Goal: Task Accomplishment & Management: Manage account settings

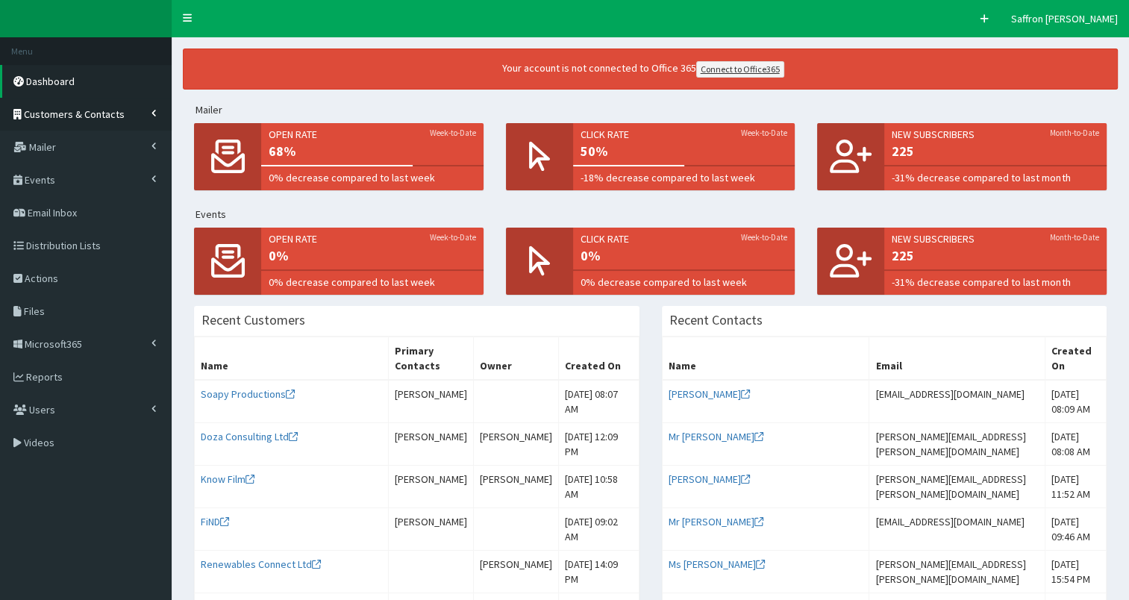
click at [95, 107] on span "Customers & Contacts" at bounding box center [74, 113] width 101 height 13
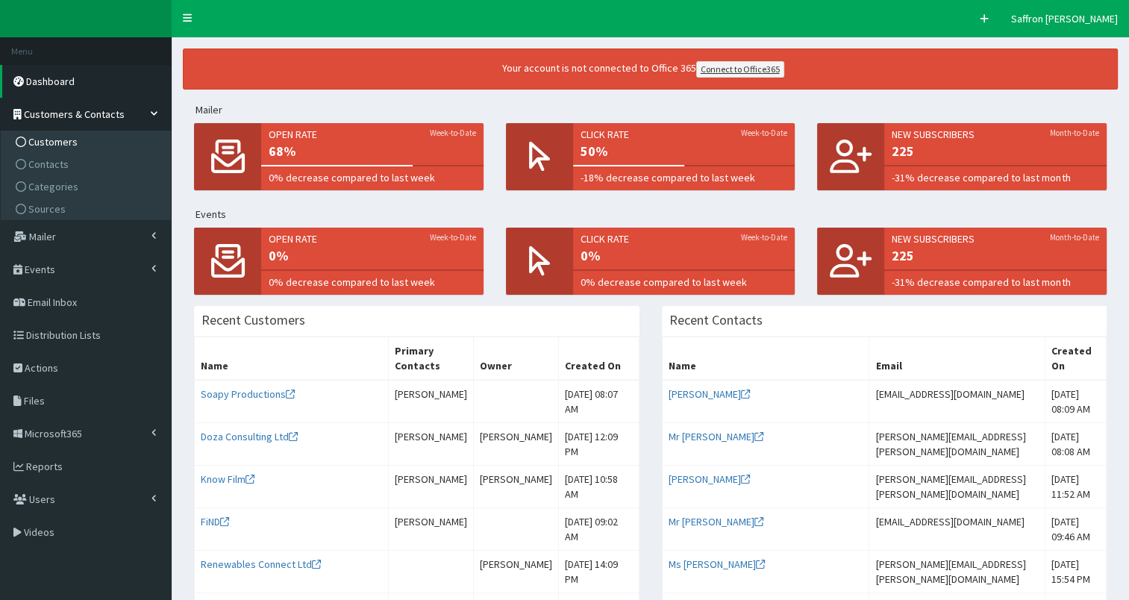
click at [50, 133] on link "Customers" at bounding box center [87, 142] width 166 height 22
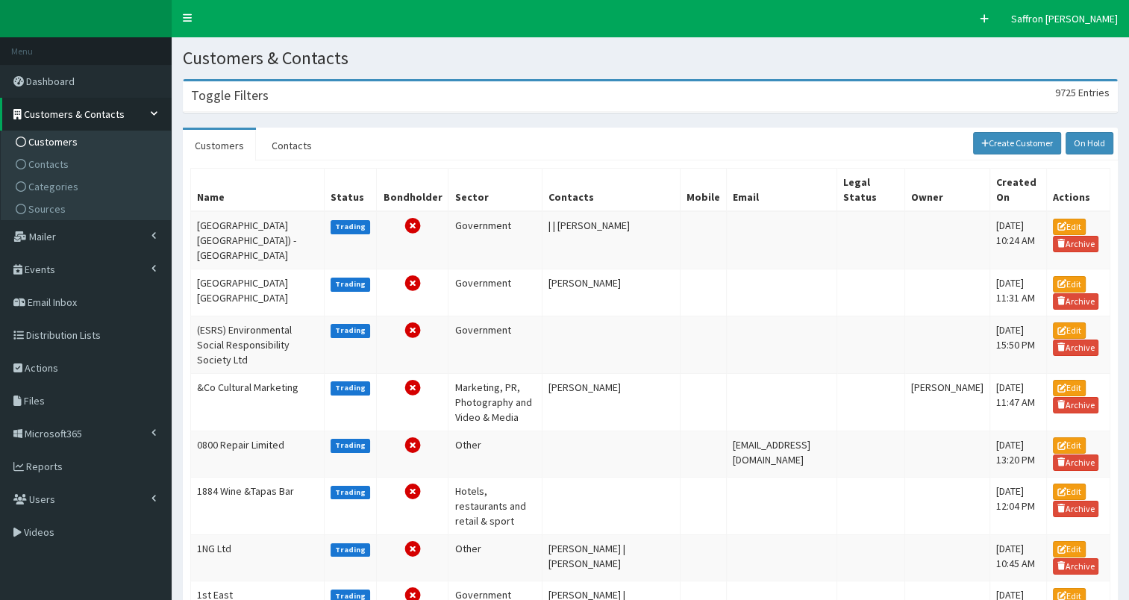
click at [257, 104] on div "Toggle Filters 9725 Entries" at bounding box center [651, 96] width 934 height 31
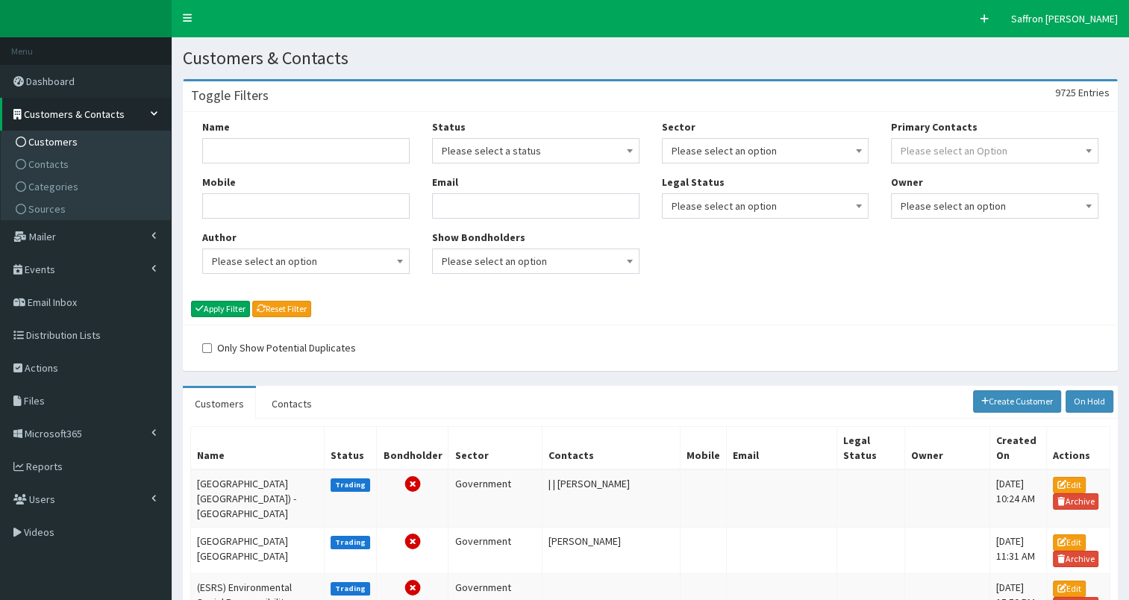
click at [228, 134] on div "Name" at bounding box center [305, 141] width 207 height 44
click at [215, 149] on input "Name" at bounding box center [305, 150] width 207 height 25
type input "VPI"
click at [229, 298] on div "Name VPI Mobile Author Please select an option Developer Paige McGowan Diana Ta…" at bounding box center [651, 218] width 934 height 213
click at [218, 306] on button "Apply Filter" at bounding box center [220, 309] width 59 height 16
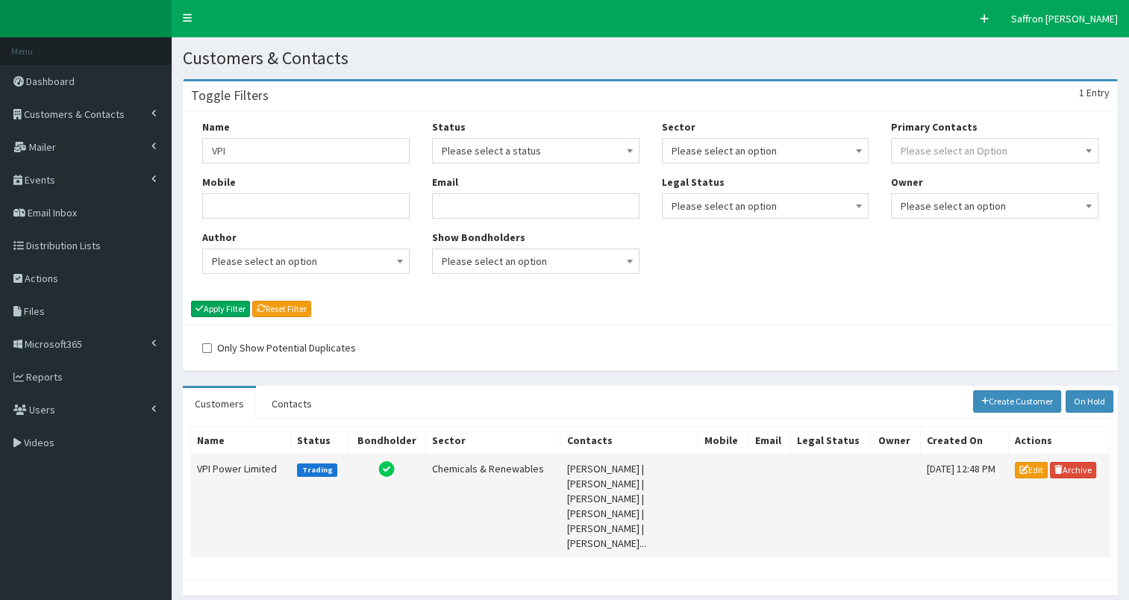
click at [221, 481] on td "VPI Power Limited" at bounding box center [241, 505] width 100 height 103
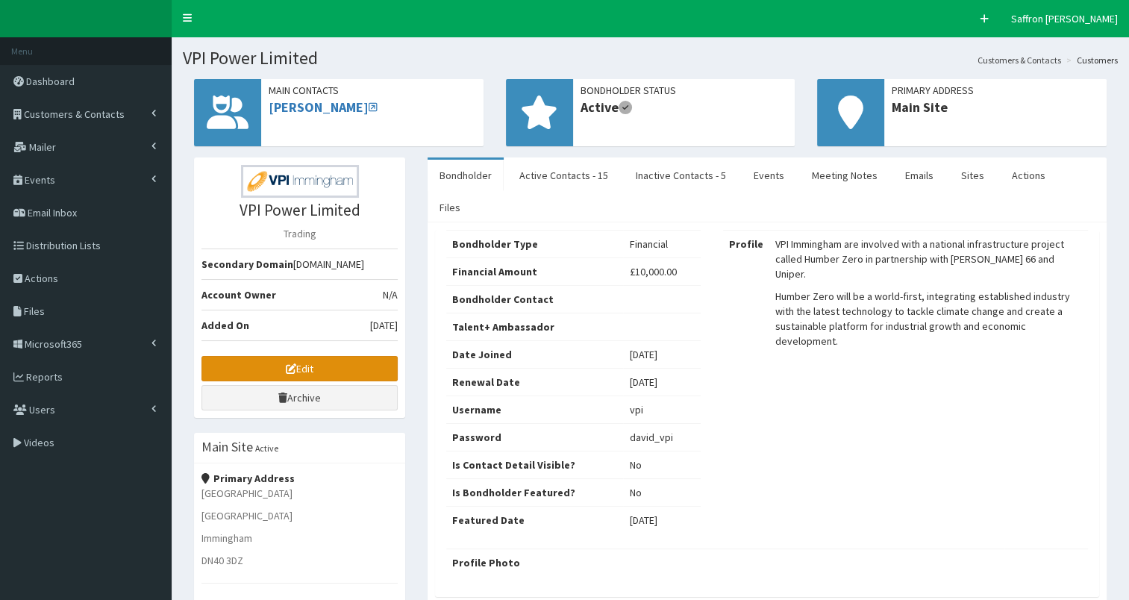
click at [355, 358] on link "Edit" at bounding box center [299, 368] width 196 height 25
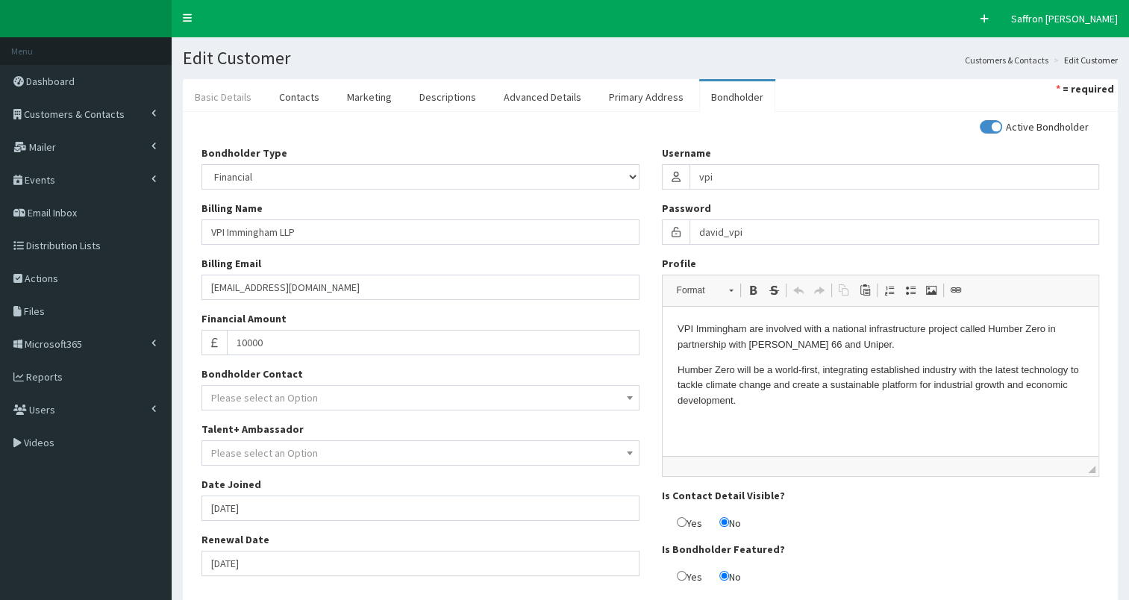
click at [239, 107] on link "Basic Details" at bounding box center [223, 96] width 81 height 31
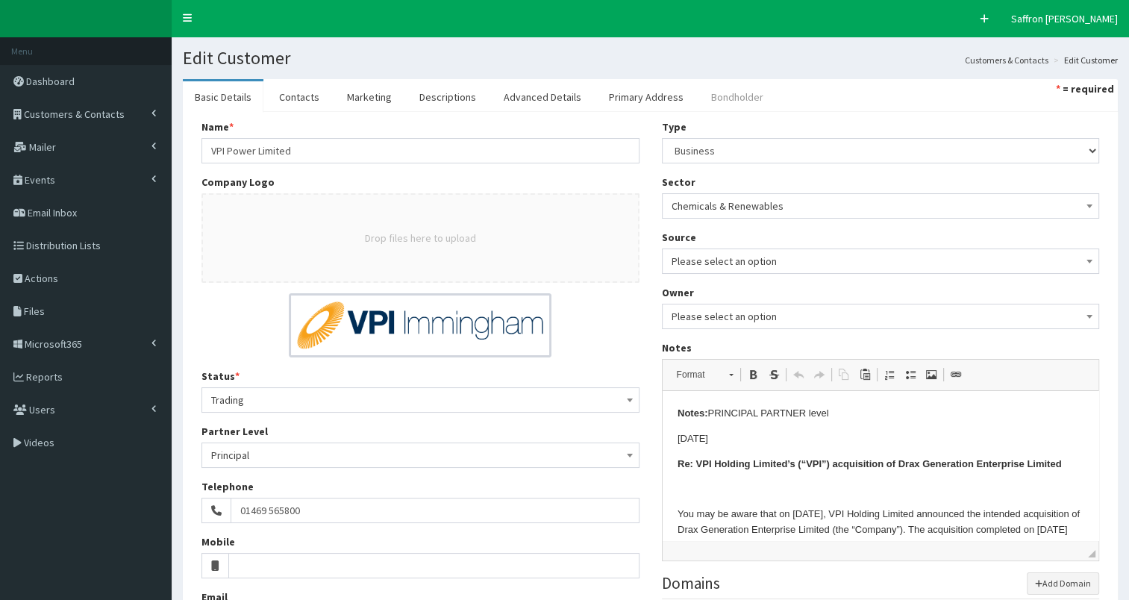
click at [713, 93] on link "Bondholder" at bounding box center [737, 96] width 76 height 31
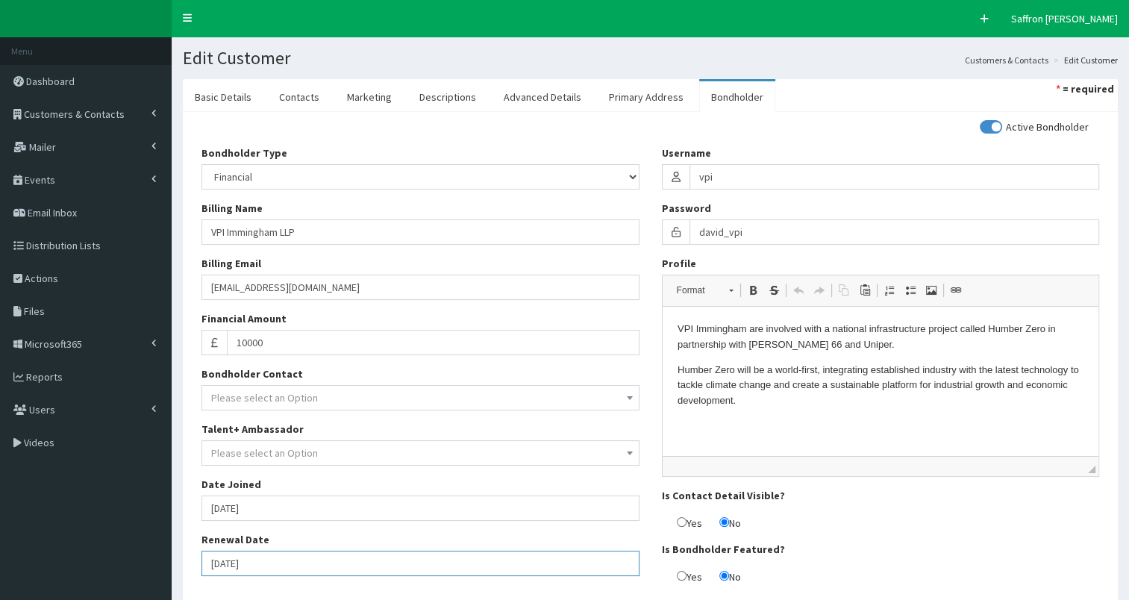
click at [277, 563] on input "[DATE]" at bounding box center [420, 563] width 438 height 25
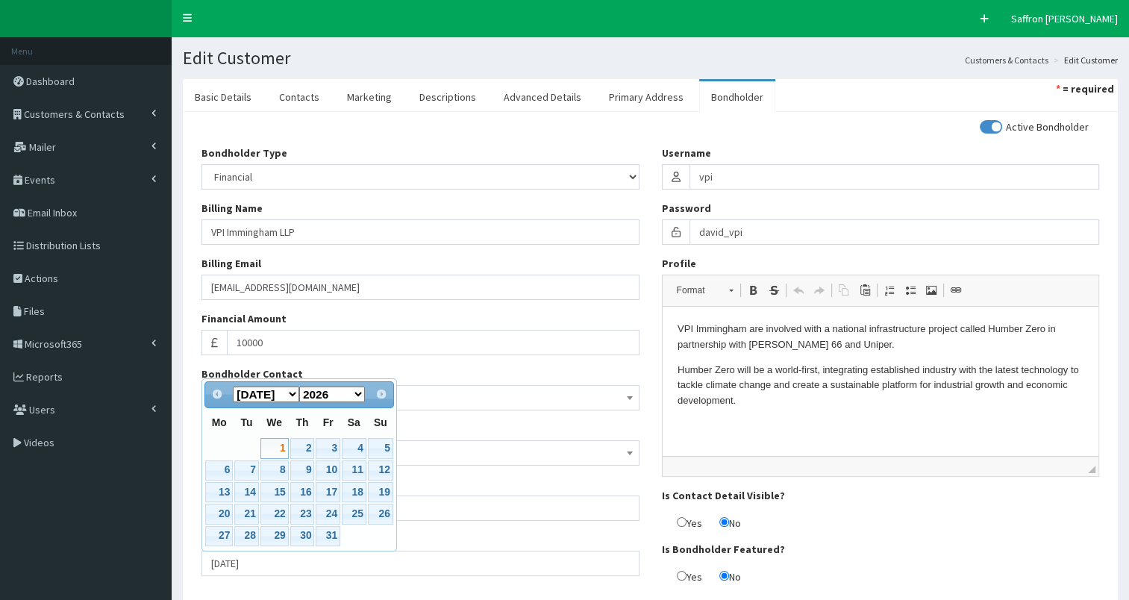
click at [378, 593] on div "Active Bondholder Bondholder Type Please select an Option In-kind Financial Bil…" at bounding box center [650, 357] width 920 height 476
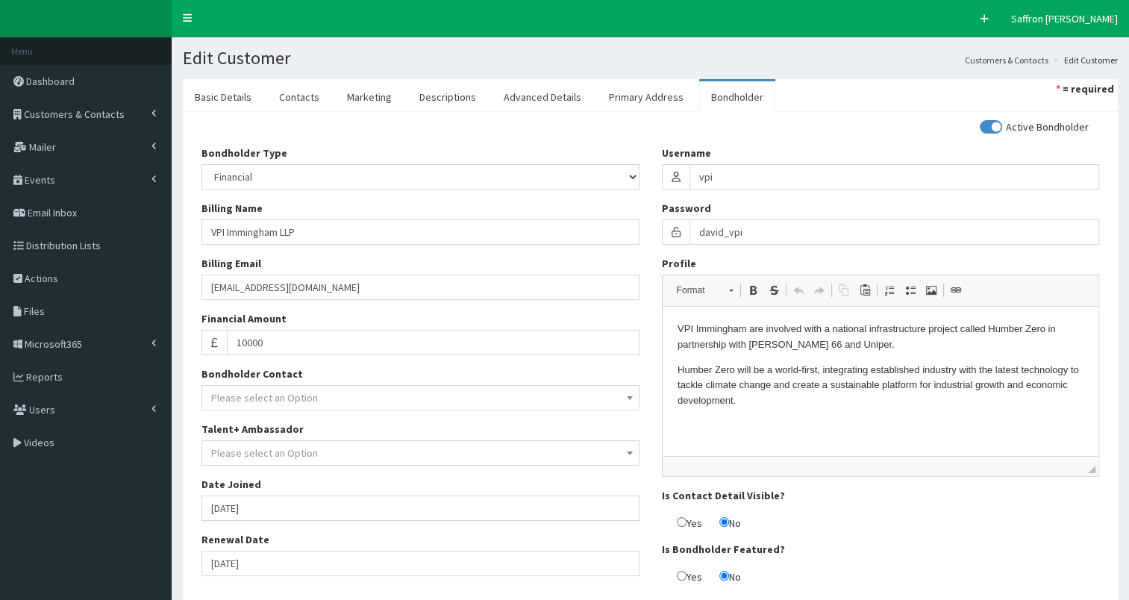
drag, startPoint x: 609, startPoint y: 91, endPoint x: 736, endPoint y: 67, distance: 129.1
click at [609, 93] on link "Primary Address" at bounding box center [646, 96] width 99 height 31
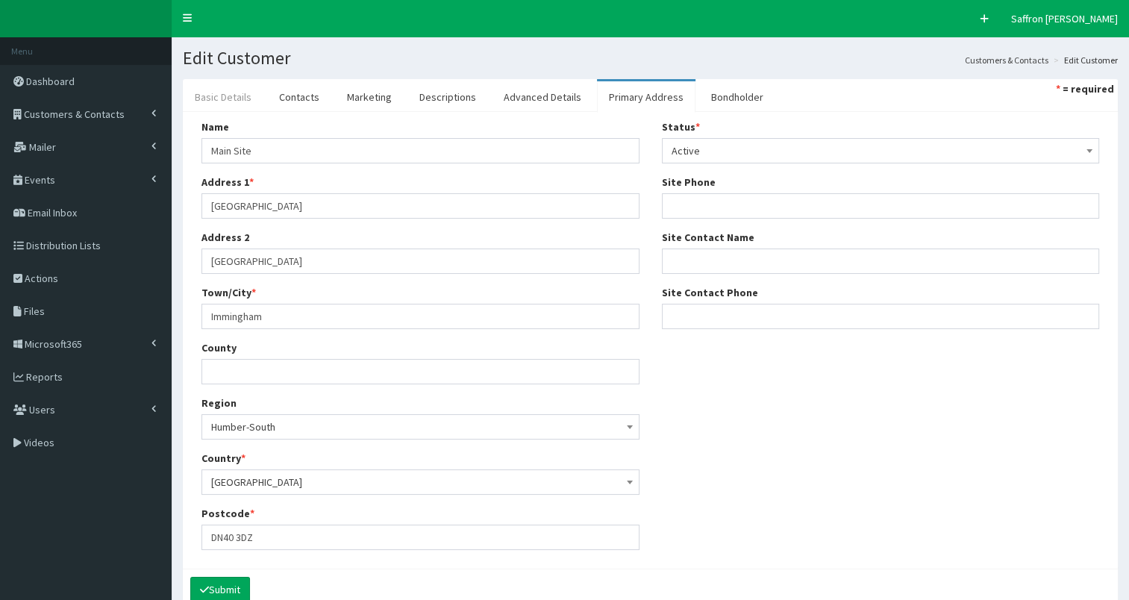
click at [221, 102] on link "Basic Details" at bounding box center [223, 96] width 81 height 31
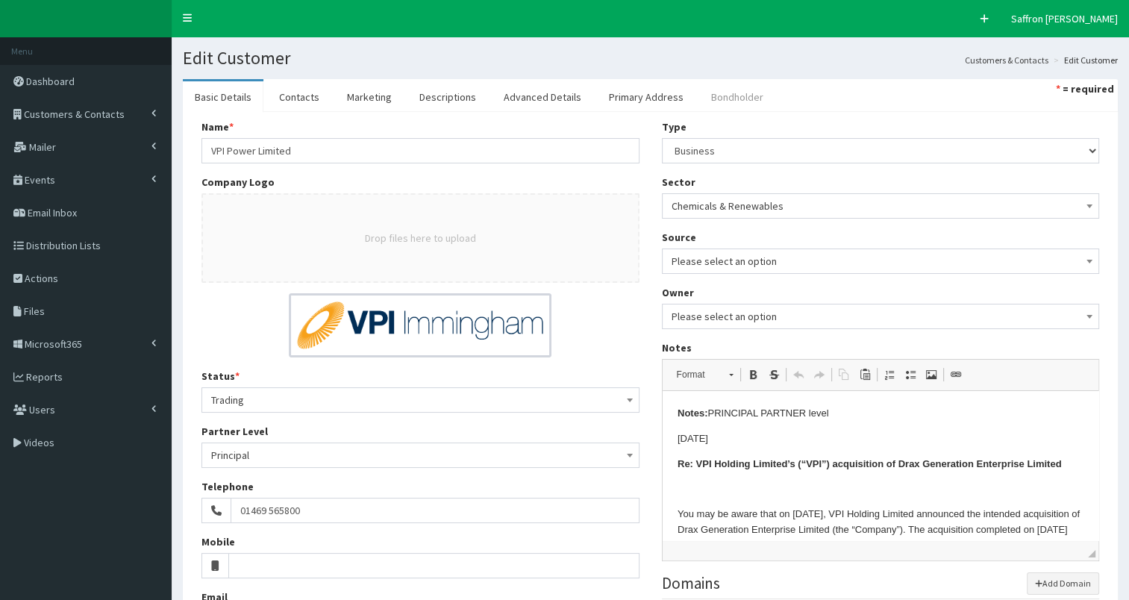
click at [710, 86] on link "Bondholder" at bounding box center [737, 96] width 76 height 31
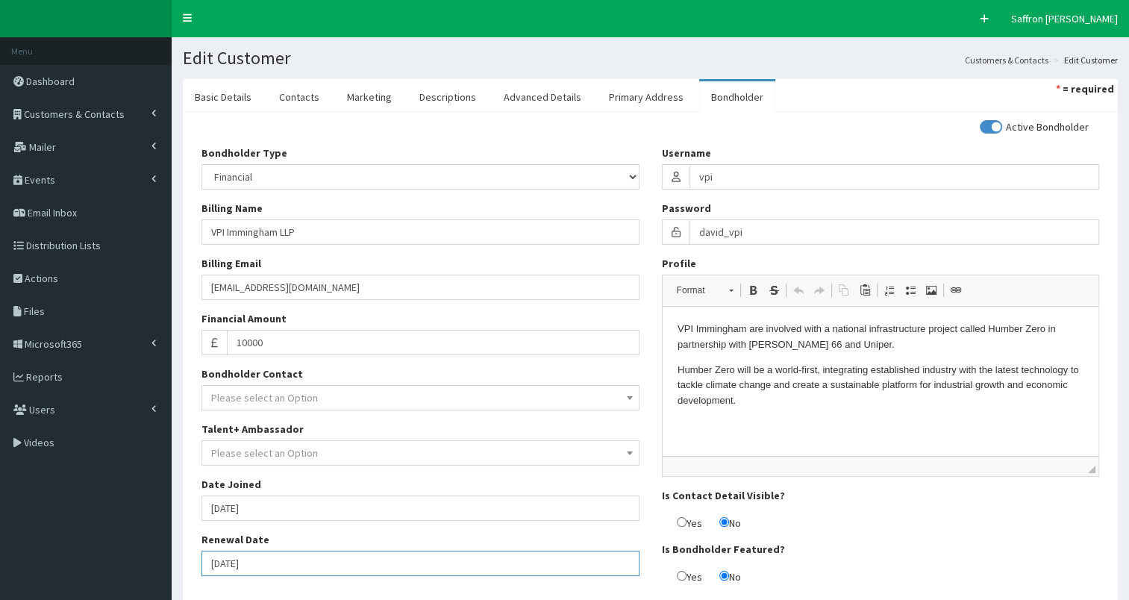
click at [310, 572] on input "[DATE]" at bounding box center [420, 563] width 438 height 25
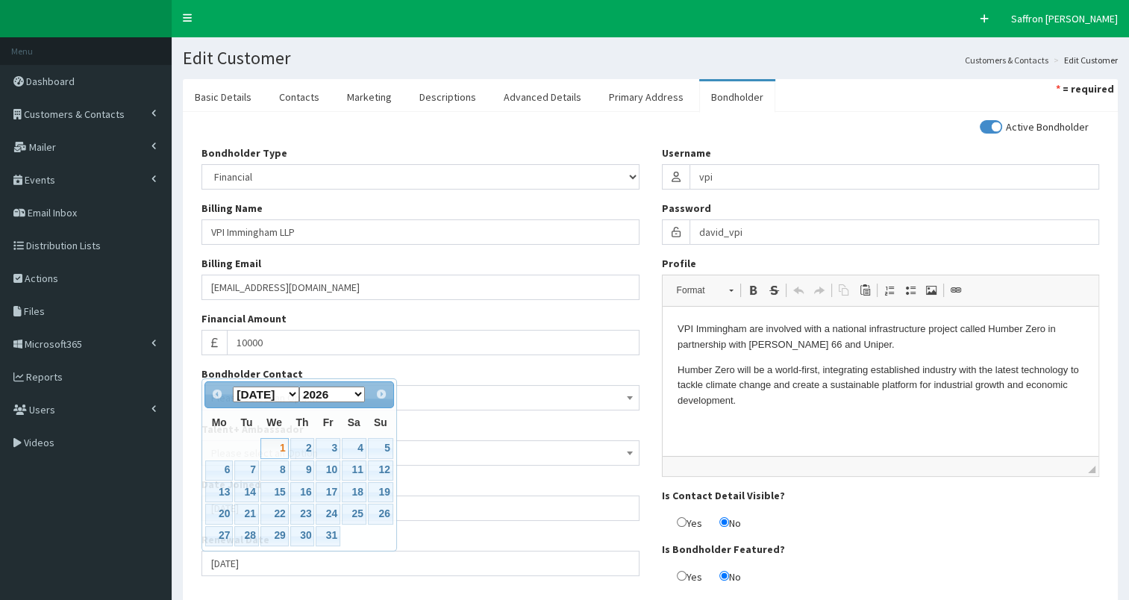
click at [348, 598] on div "Name * VPI Power Limited Company Logo Drop files here to upload Status * Please…" at bounding box center [650, 357] width 935 height 491
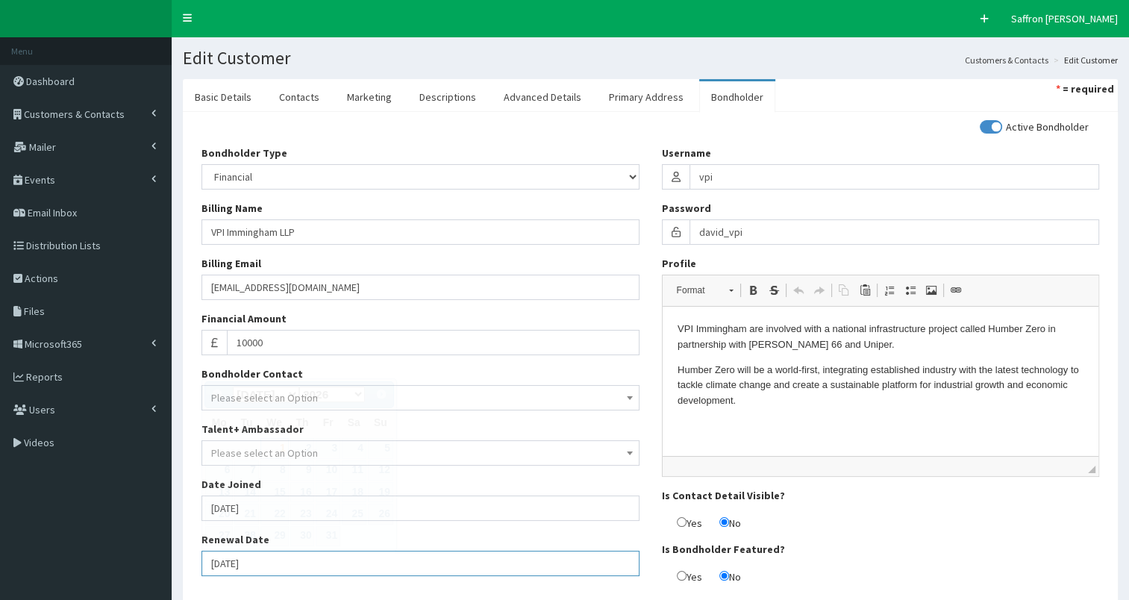
click at [330, 566] on input "[DATE]" at bounding box center [420, 563] width 438 height 25
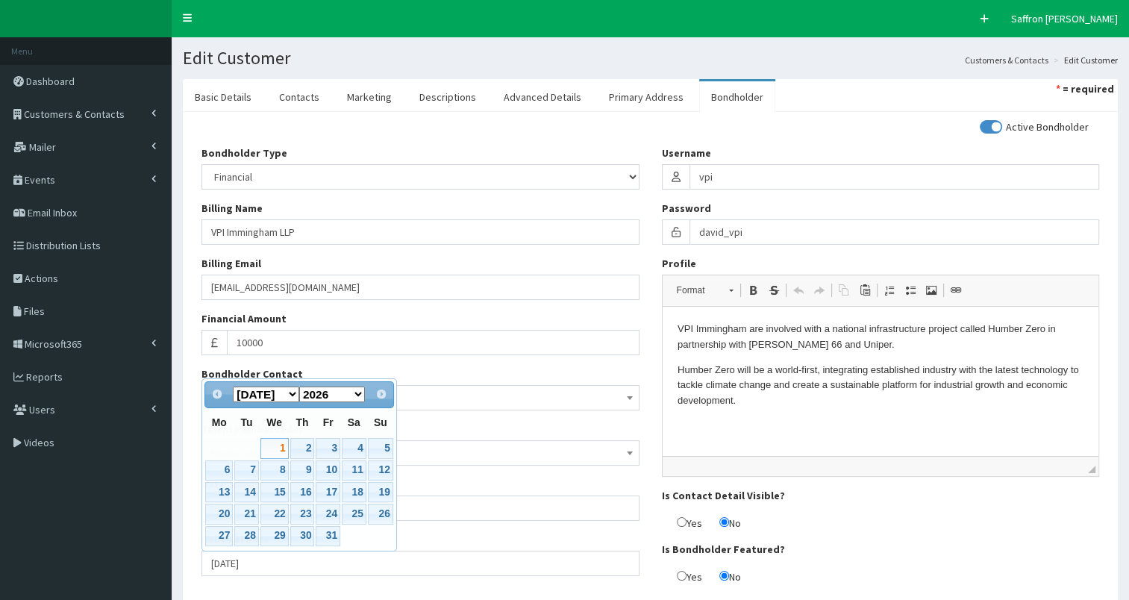
click at [343, 587] on div "Active Bondholder Bondholder Type Please select an Option In-kind Financial Bil…" at bounding box center [650, 357] width 920 height 476
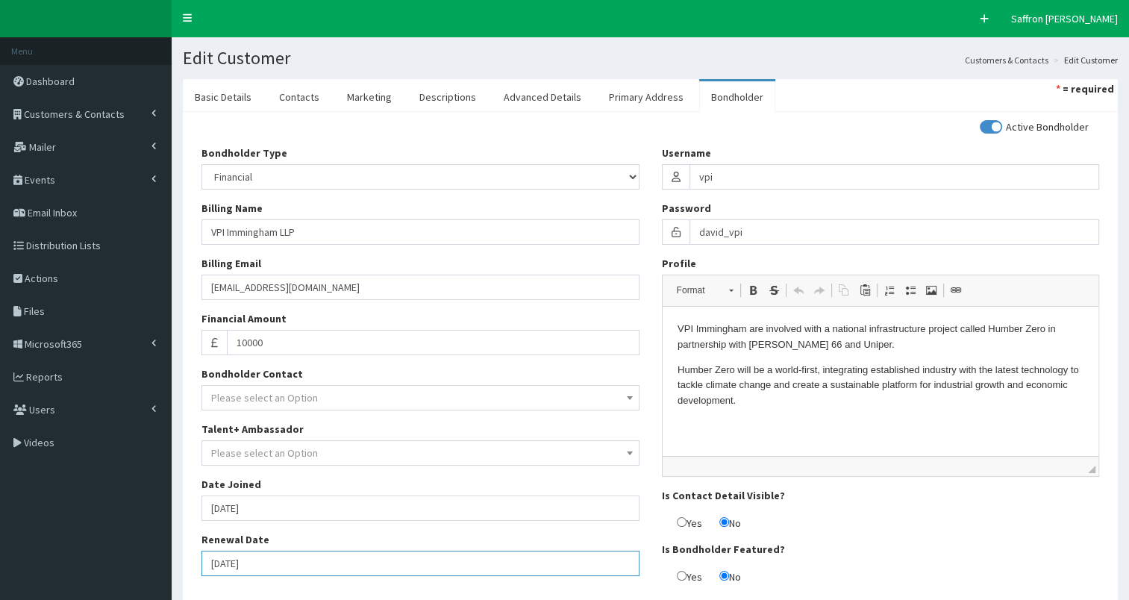
click at [285, 563] on input "[DATE]" at bounding box center [420, 563] width 438 height 25
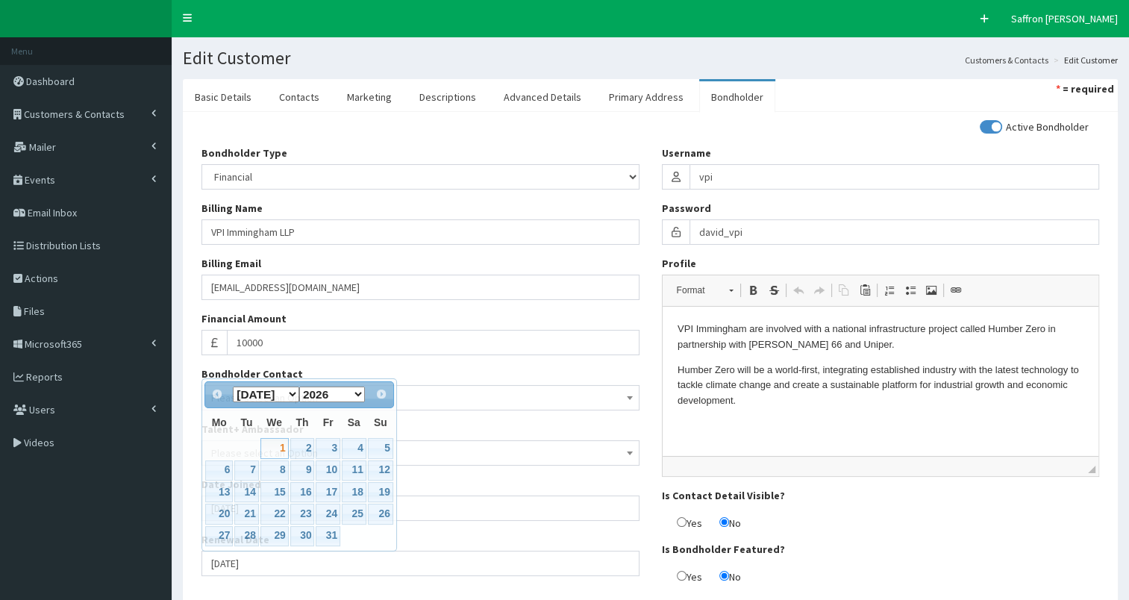
click at [327, 586] on div "Bondholder Type Please select an Option In-kind Financial Billing Name VPI Immi…" at bounding box center [420, 367] width 460 height 442
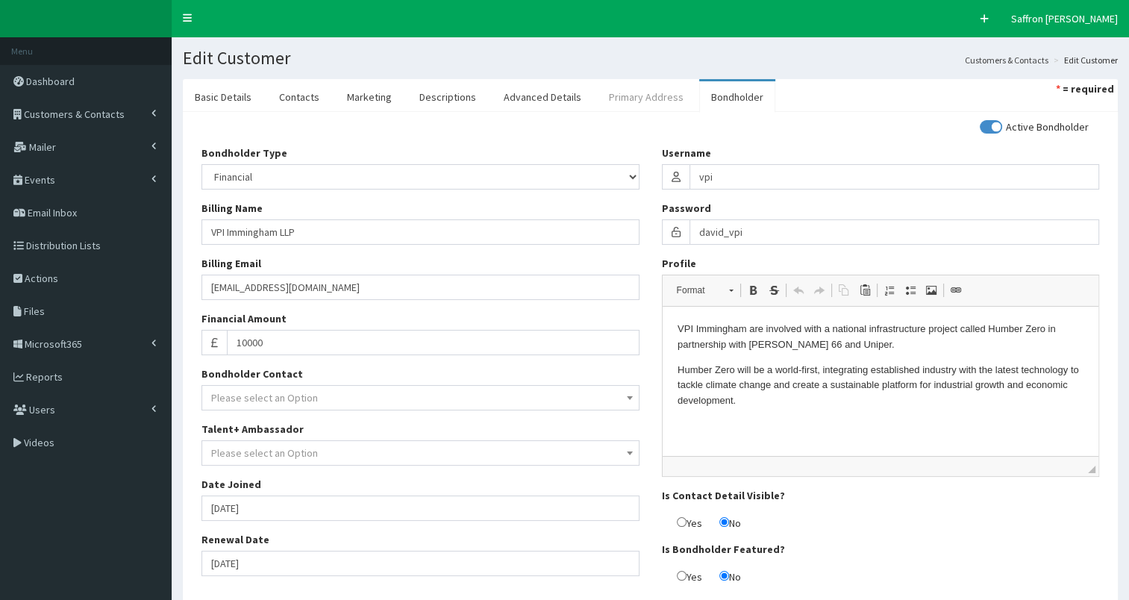
click at [664, 84] on link "Primary Address" at bounding box center [646, 96] width 99 height 31
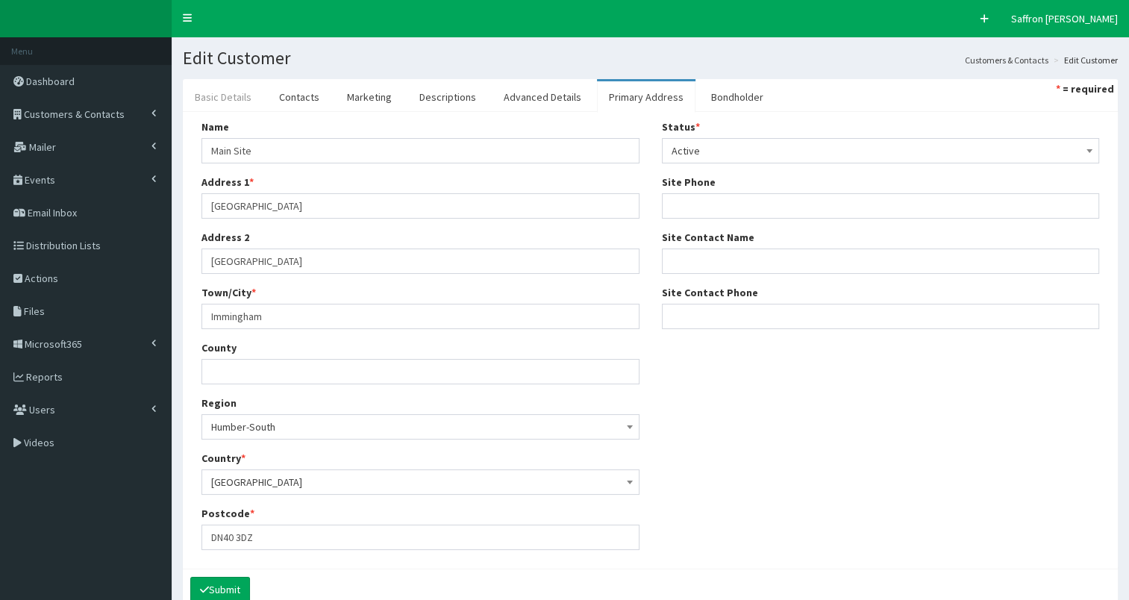
click at [237, 93] on link "Basic Details" at bounding box center [223, 96] width 81 height 31
